Goal: Obtain resource: Download file/media

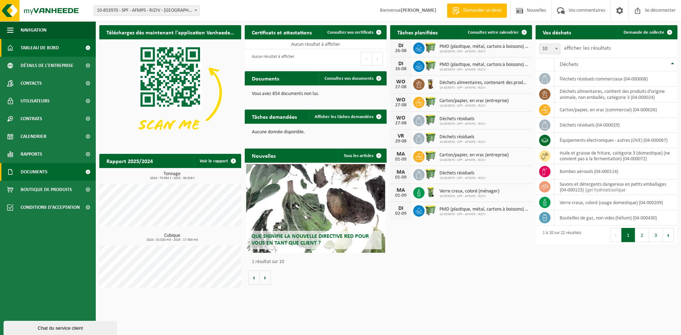
click at [61, 170] on link "Documents" at bounding box center [48, 172] width 96 height 18
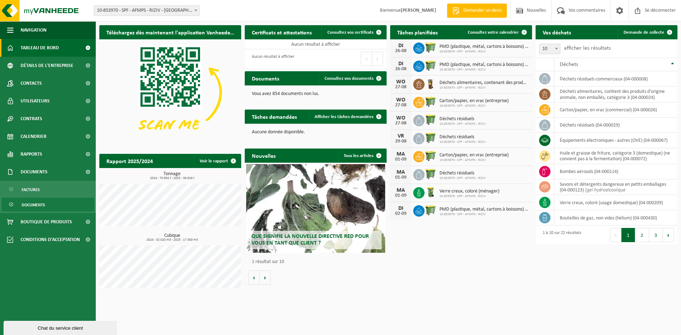
click at [63, 200] on link "Documents" at bounding box center [48, 204] width 92 height 13
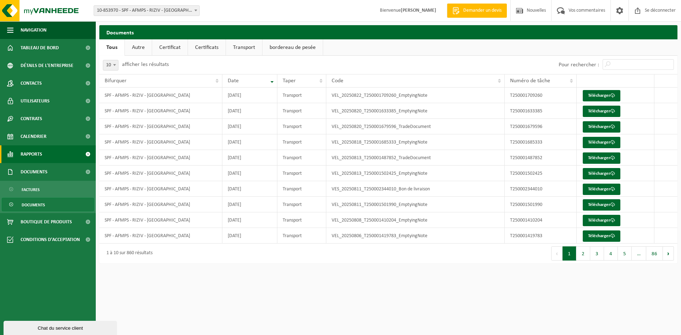
click at [59, 155] on link "Rapports" at bounding box center [48, 154] width 96 height 18
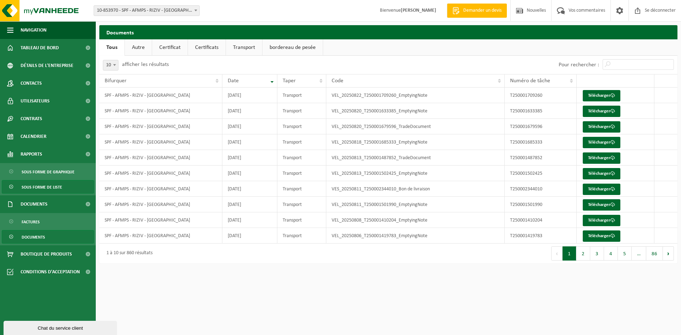
click at [72, 185] on link "Sous forme de liste" at bounding box center [48, 186] width 92 height 13
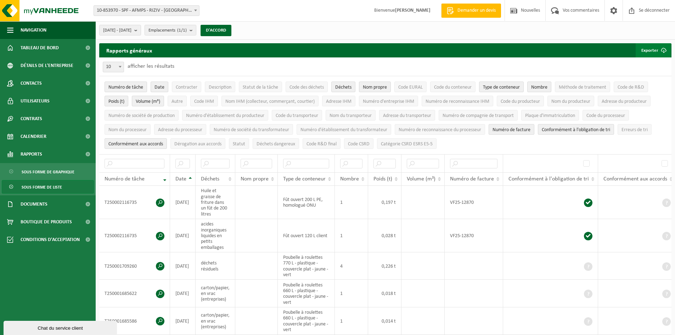
click at [644, 47] on button "Exporter" at bounding box center [653, 50] width 35 height 14
click at [655, 77] on font "Toutes les colonnes disponibles" at bounding box center [635, 79] width 60 height 5
